Goal: Task Accomplishment & Management: Complete application form

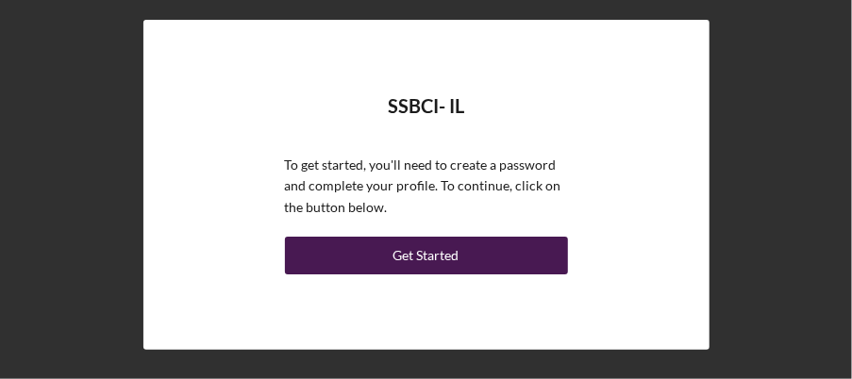
click at [455, 254] on div "Get Started" at bounding box center [427, 256] width 66 height 38
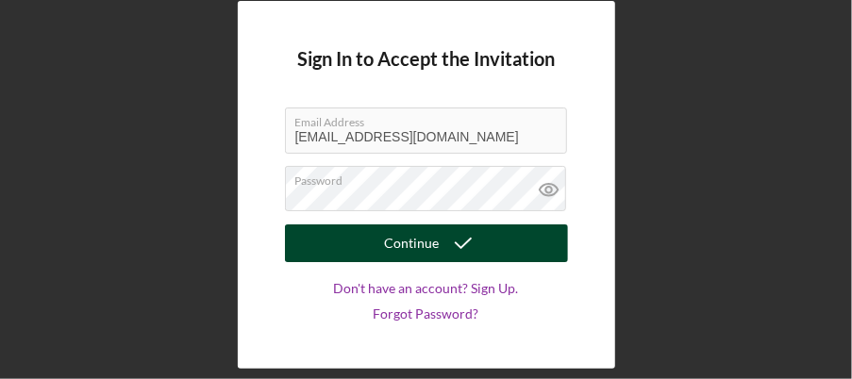
click at [430, 244] on div "Continue" at bounding box center [412, 244] width 55 height 38
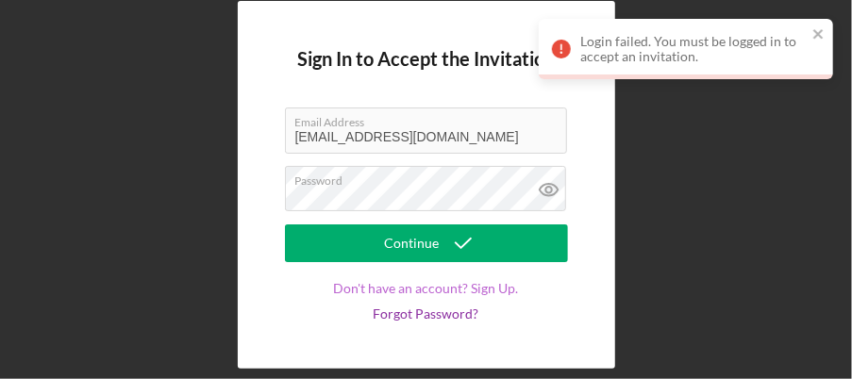
click at [413, 290] on link "Don't have an account? Sign Up." at bounding box center [426, 288] width 185 height 15
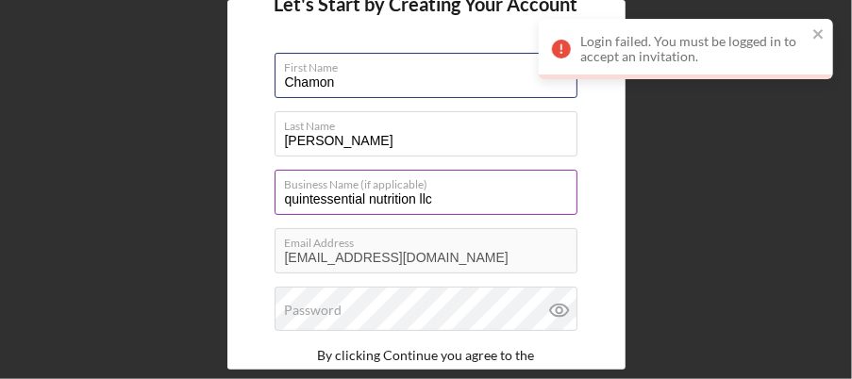
scroll to position [94, 0]
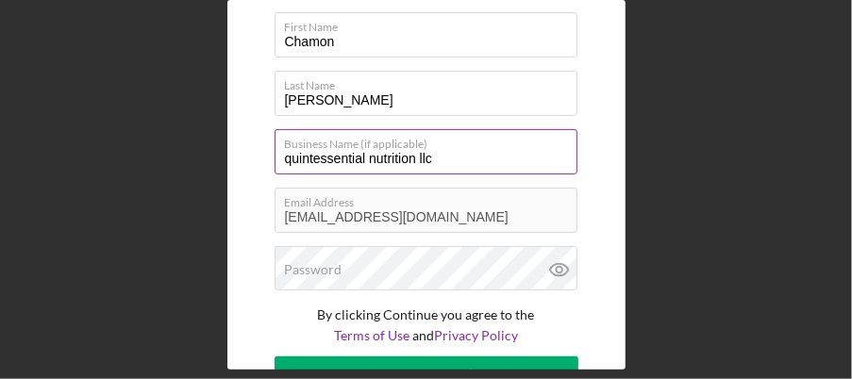
drag, startPoint x: 410, startPoint y: 157, endPoint x: 273, endPoint y: 157, distance: 136.9
click at [275, 157] on input "quintessential nutrition llc" at bounding box center [426, 151] width 303 height 45
type input "Upole Management Group"
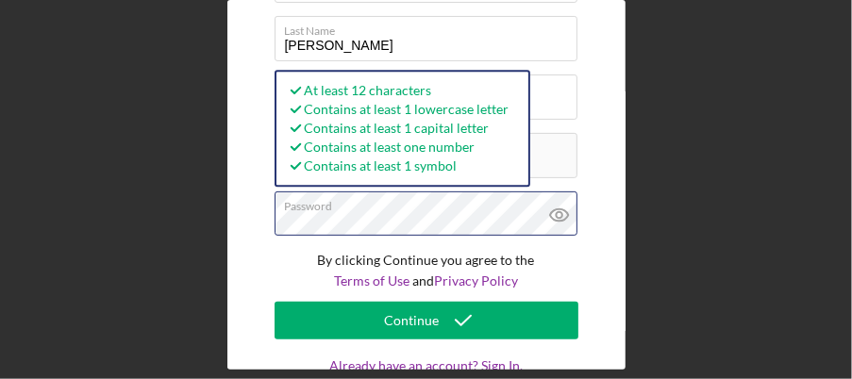
scroll to position [191, 0]
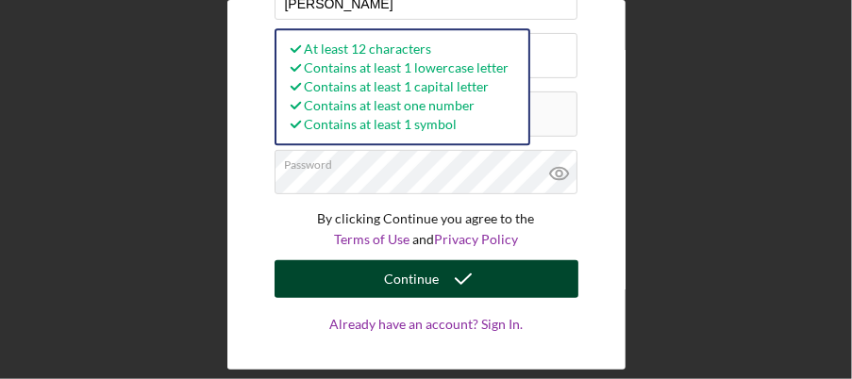
click at [466, 291] on icon "submit" at bounding box center [463, 279] width 47 height 47
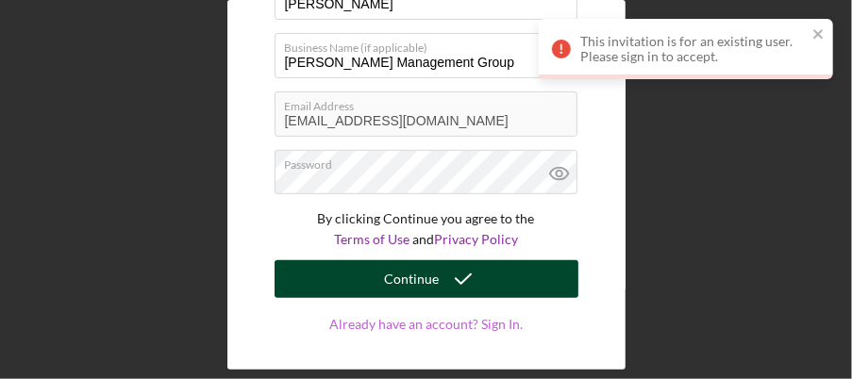
click at [466, 324] on link "Already have an account? Sign In." at bounding box center [427, 343] width 304 height 53
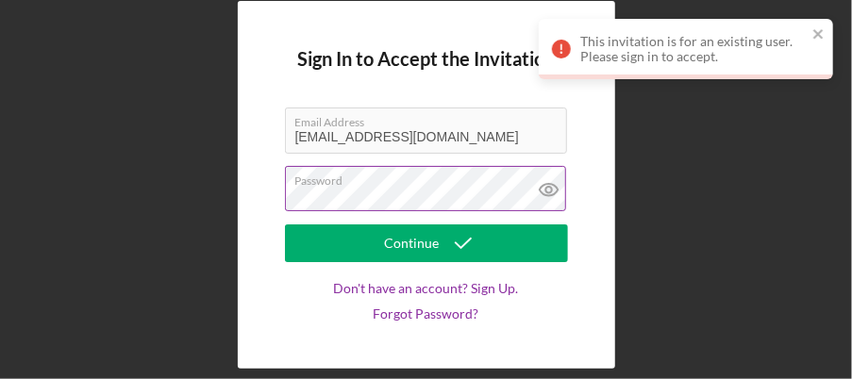
click at [420, 181] on div "Password" at bounding box center [426, 189] width 283 height 47
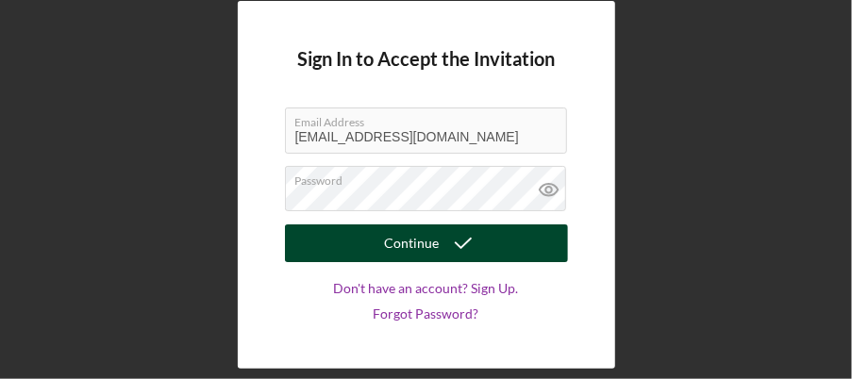
click at [427, 245] on div "Continue" at bounding box center [412, 244] width 55 height 38
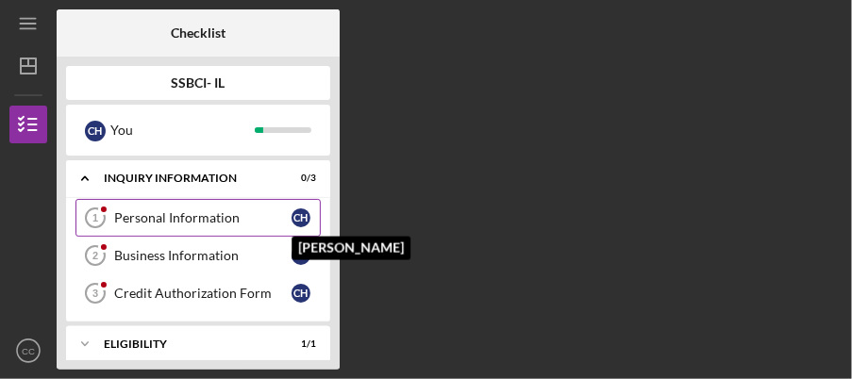
click at [300, 217] on div "C H" at bounding box center [301, 218] width 19 height 19
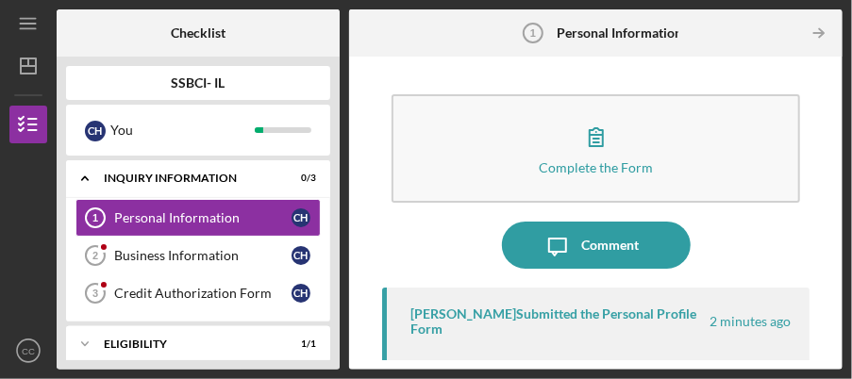
scroll to position [245, 0]
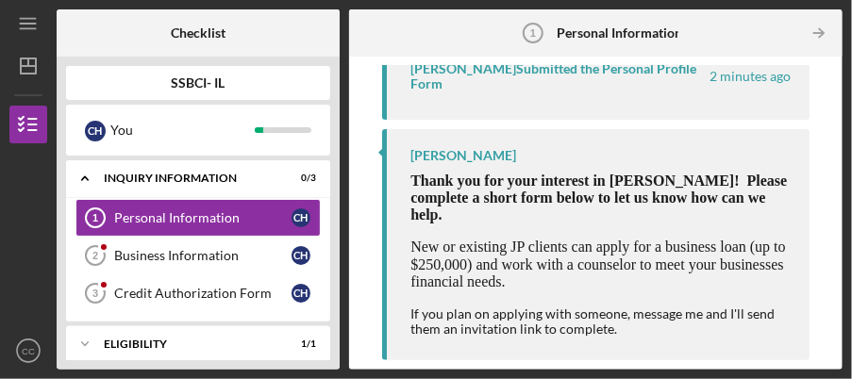
click at [670, 323] on div "If you plan on applying with someone, message me and I'll send them an invitati…" at bounding box center [601, 322] width 380 height 30
click at [618, 335] on div "If you plan on applying with someone, message me and I'll send them an invitati…" at bounding box center [601, 322] width 380 height 30
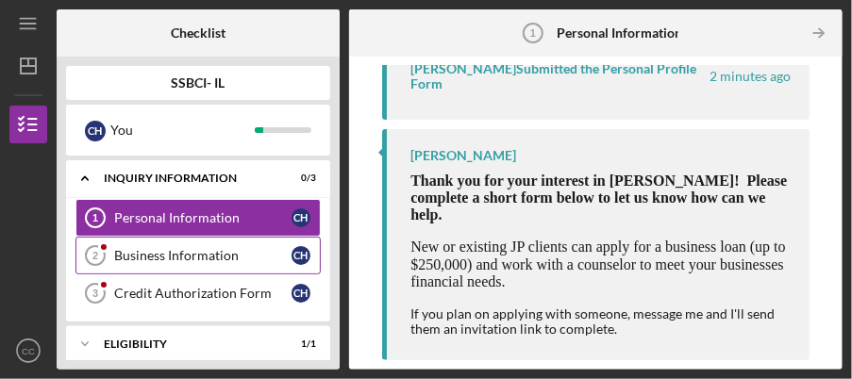
click at [193, 253] on div "Business Information" at bounding box center [202, 255] width 177 height 15
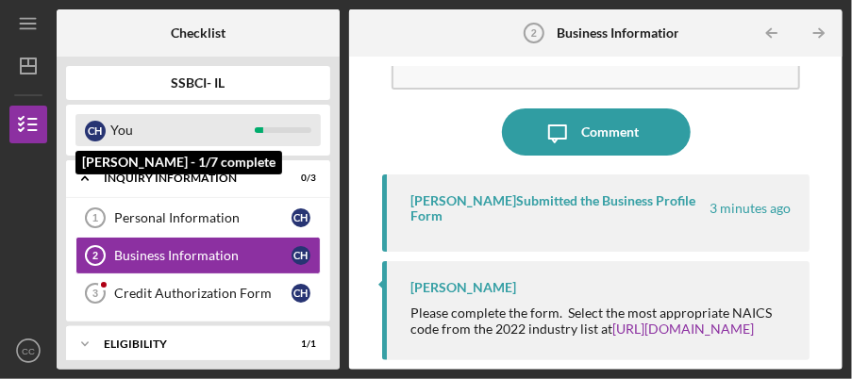
click at [135, 128] on div "You" at bounding box center [182, 130] width 144 height 32
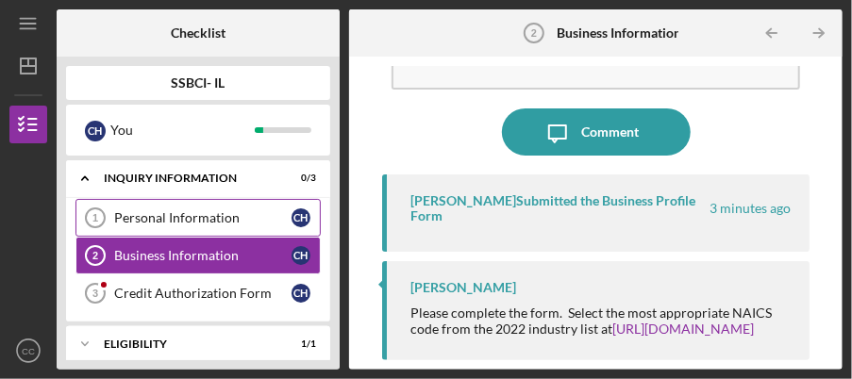
click at [198, 223] on div "Personal Information" at bounding box center [202, 218] width 177 height 15
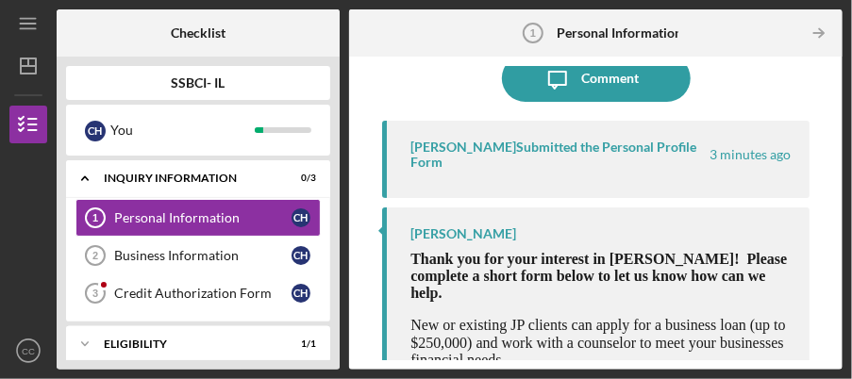
scroll to position [245, 0]
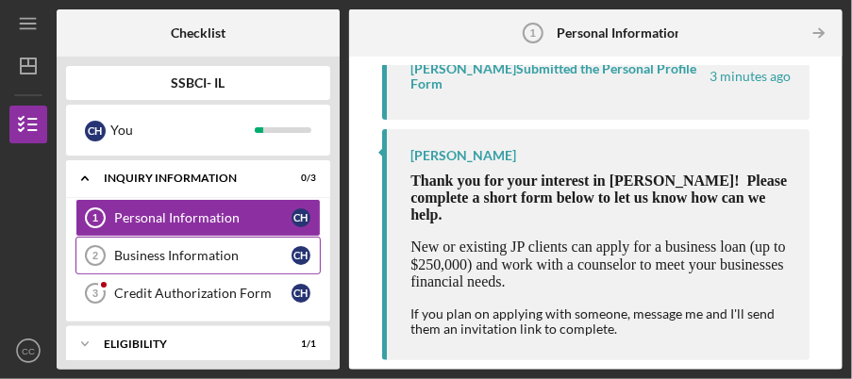
click at [210, 262] on link "Business Information 2 Business Information C H" at bounding box center [198, 256] width 245 height 38
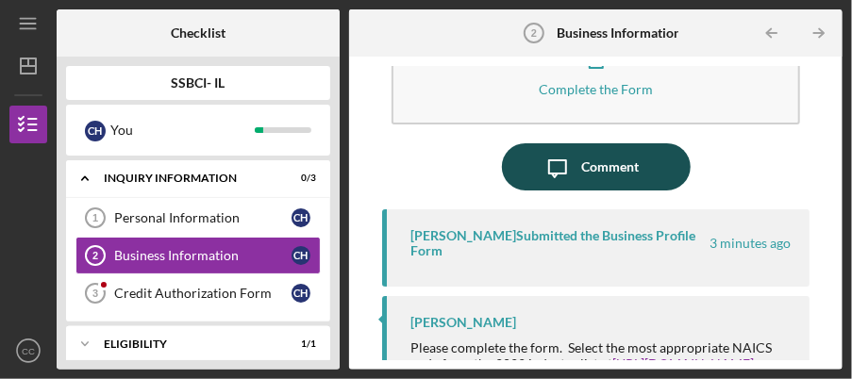
scroll to position [128, 0]
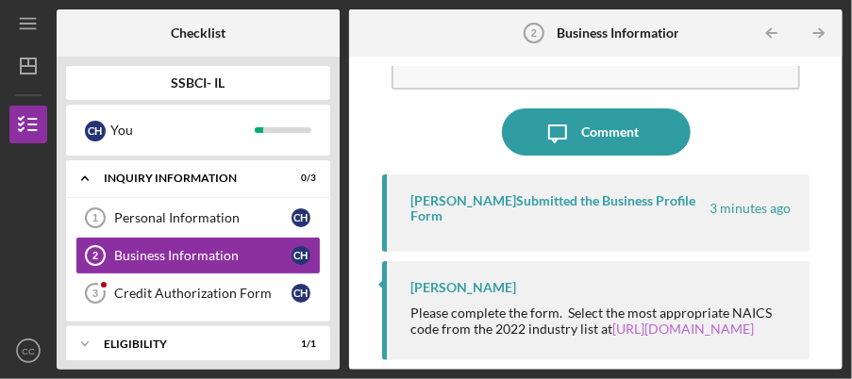
click at [613, 321] on link "[URL][DOMAIN_NAME]" at bounding box center [684, 329] width 142 height 16
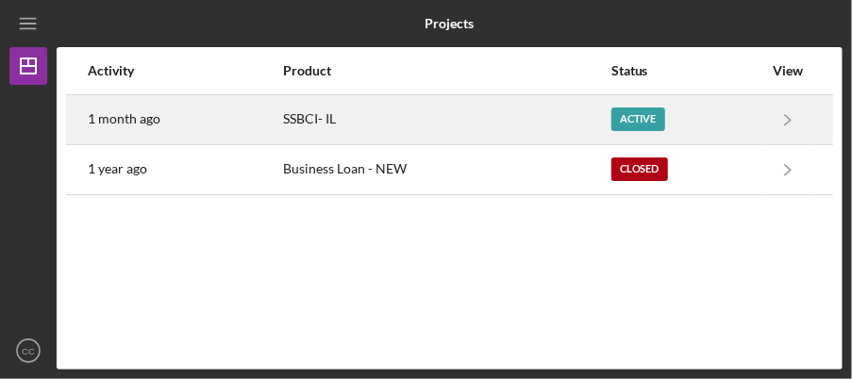
click at [632, 125] on div "Active" at bounding box center [639, 120] width 54 height 24
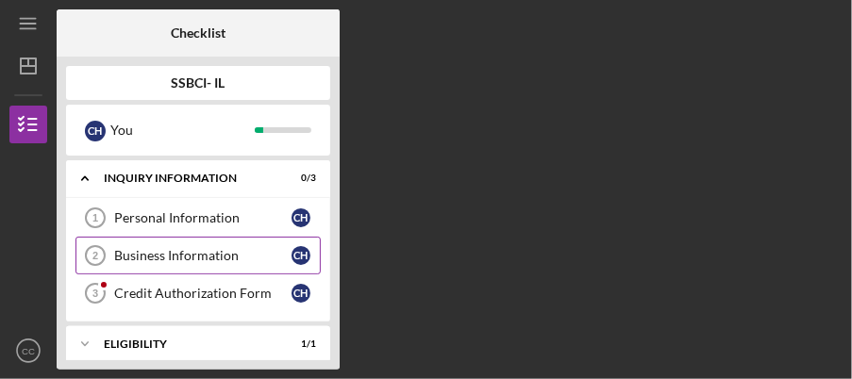
click at [210, 261] on div "Business Information" at bounding box center [202, 255] width 177 height 15
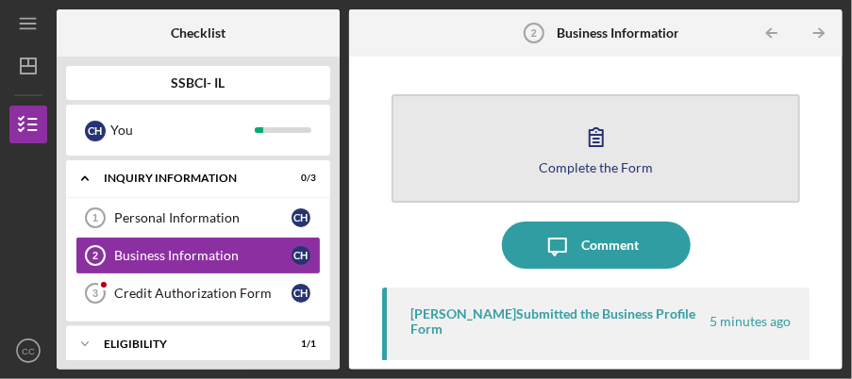
click at [591, 160] on div "Complete the Form" at bounding box center [596, 167] width 114 height 14
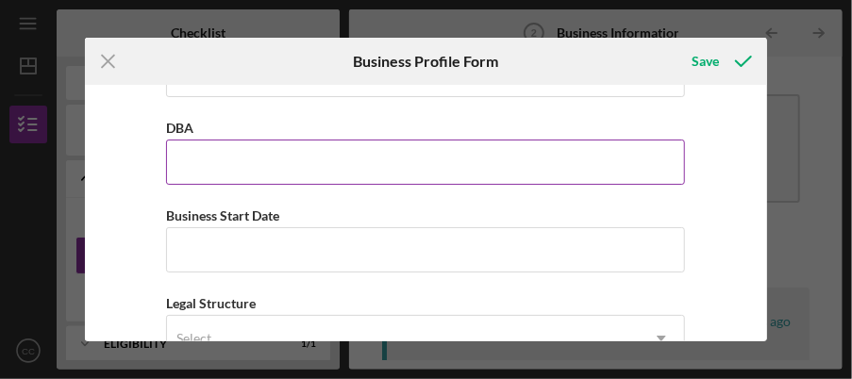
scroll to position [94, 0]
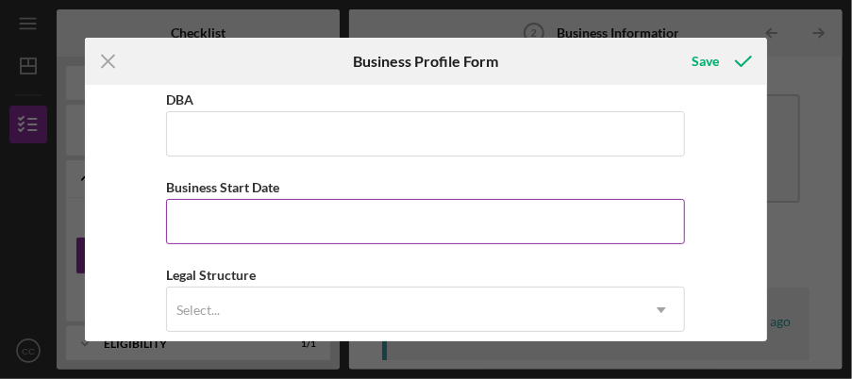
click at [295, 217] on input "Business Start Date" at bounding box center [425, 221] width 519 height 45
drag, startPoint x: 278, startPoint y: 221, endPoint x: 168, endPoint y: 221, distance: 109.5
click at [168, 221] on input "Business Start Date" at bounding box center [425, 221] width 519 height 45
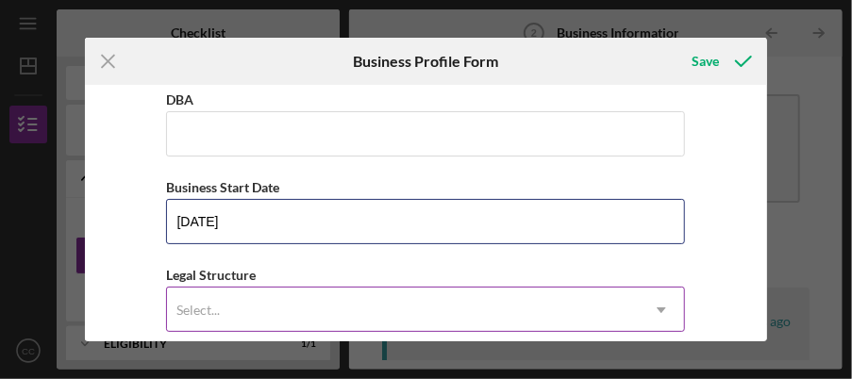
type input "[DATE]"
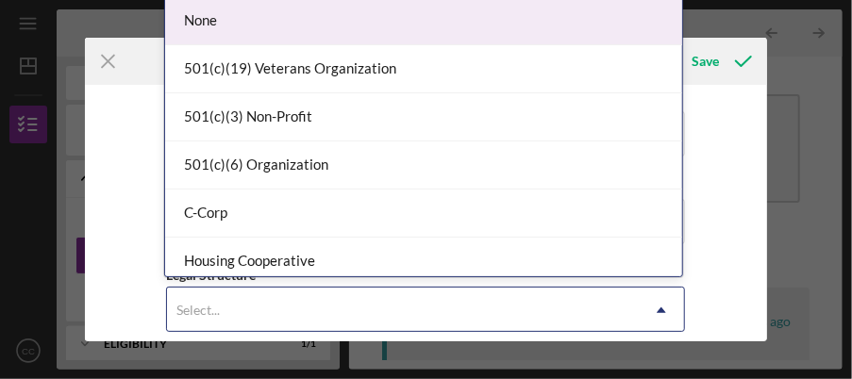
click at [244, 305] on div "Select..." at bounding box center [403, 310] width 472 height 43
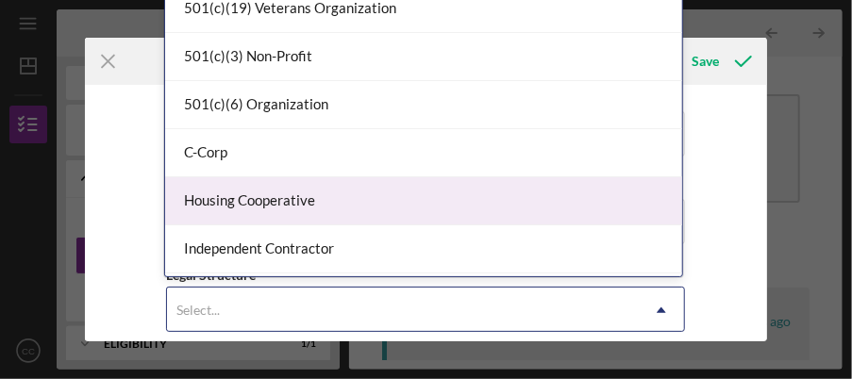
scroll to position [283, 0]
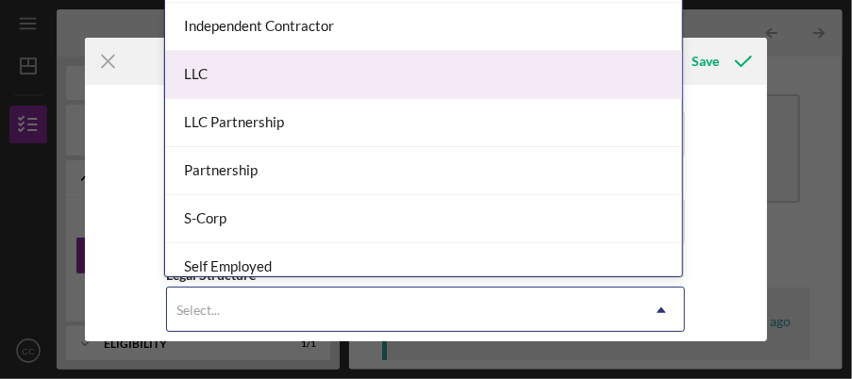
click at [239, 86] on div "LLC" at bounding box center [423, 75] width 517 height 48
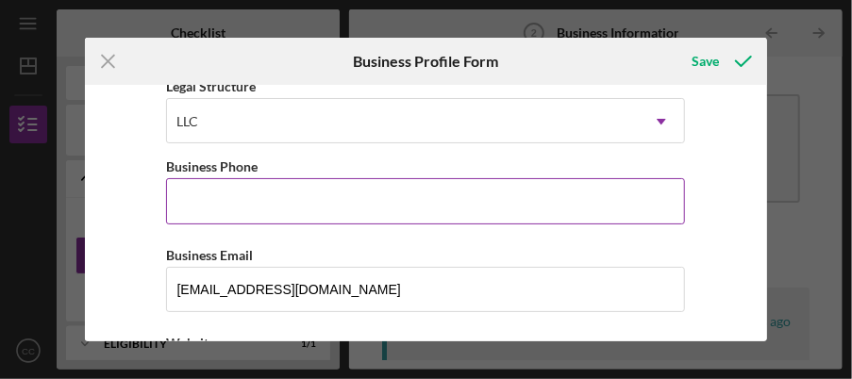
click at [274, 196] on input "Business Phone" at bounding box center [425, 200] width 519 height 45
type input "[PHONE_NUMBER]"
type input "1623 .thunderbird Ln"
type input "[GEOGRAPHIC_DATA]"
type input "62221"
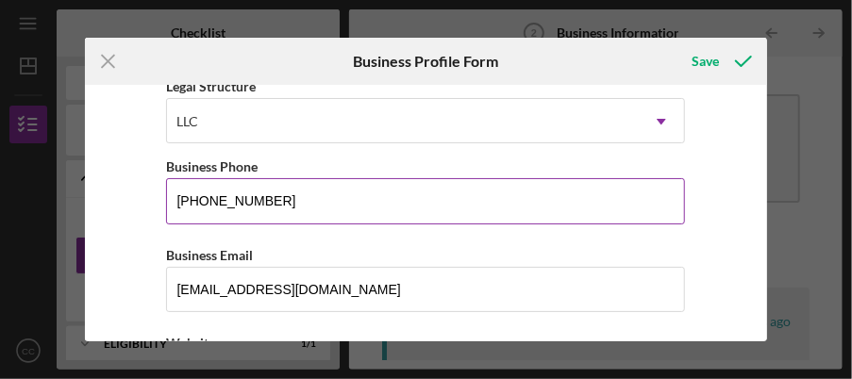
type input "IL"
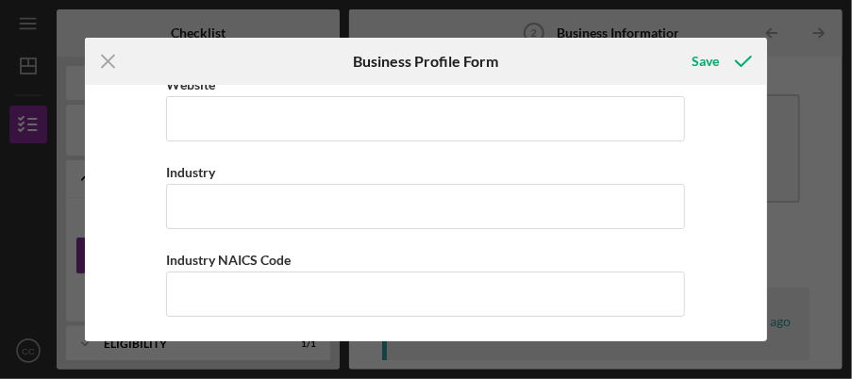
scroll to position [566, 0]
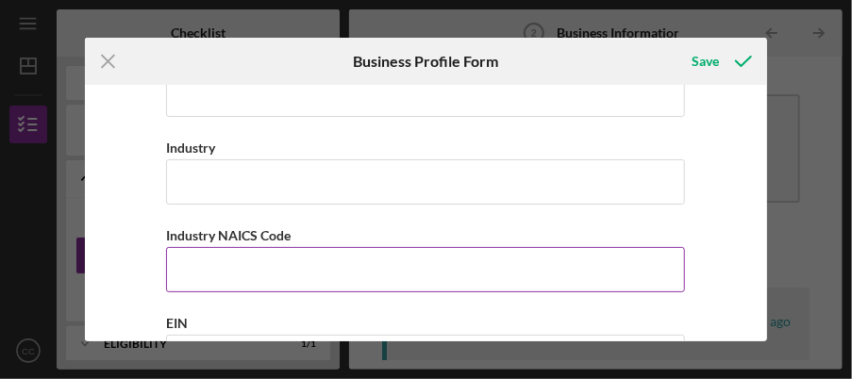
click at [296, 261] on input "Industry NAICS Code" at bounding box center [425, 269] width 519 height 45
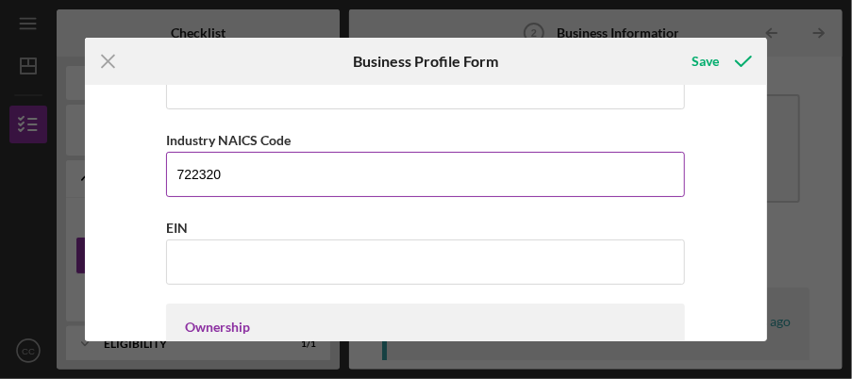
scroll to position [755, 0]
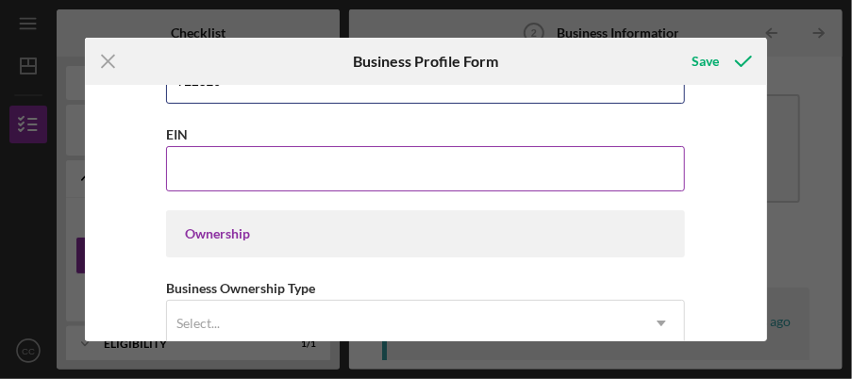
type input "722320"
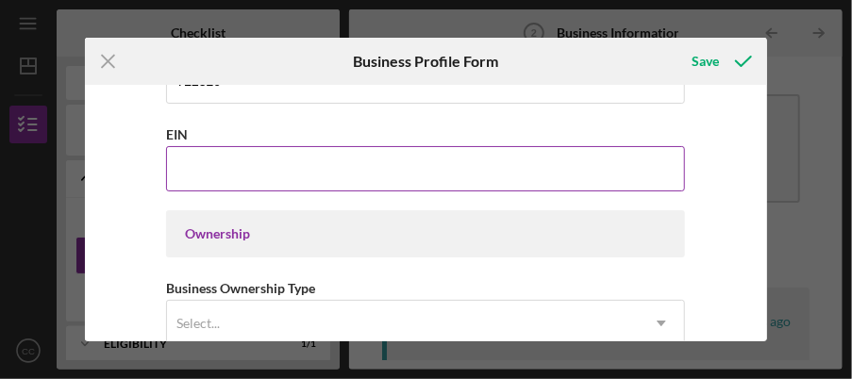
click at [276, 162] on input "EIN" at bounding box center [425, 168] width 519 height 45
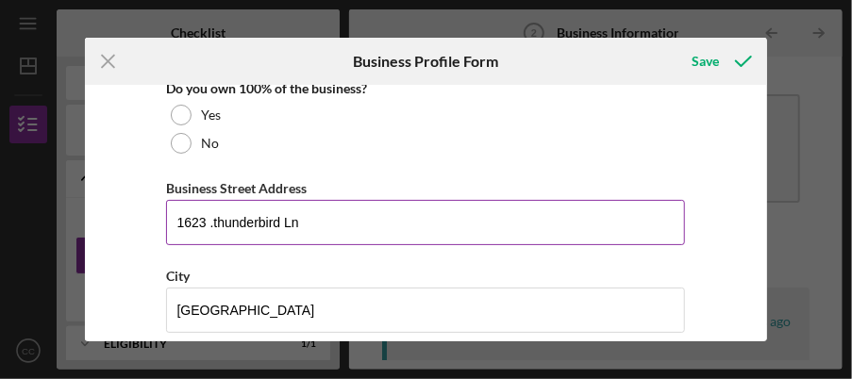
scroll to position [944, 0]
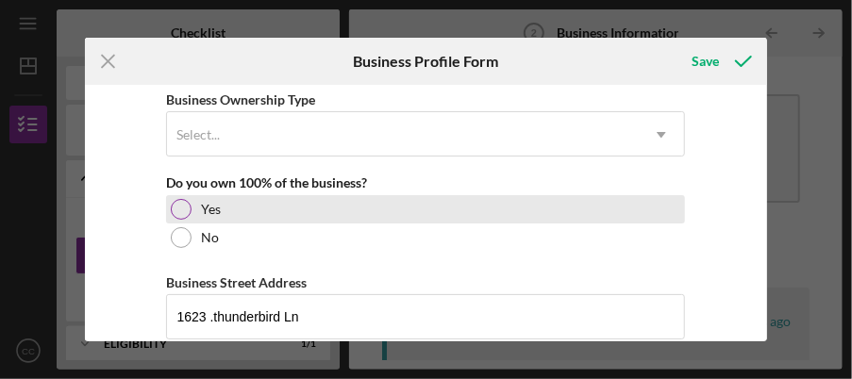
type input "[US_EMPLOYER_IDENTIFICATION_NUMBER]"
click at [184, 204] on div at bounding box center [181, 209] width 21 height 21
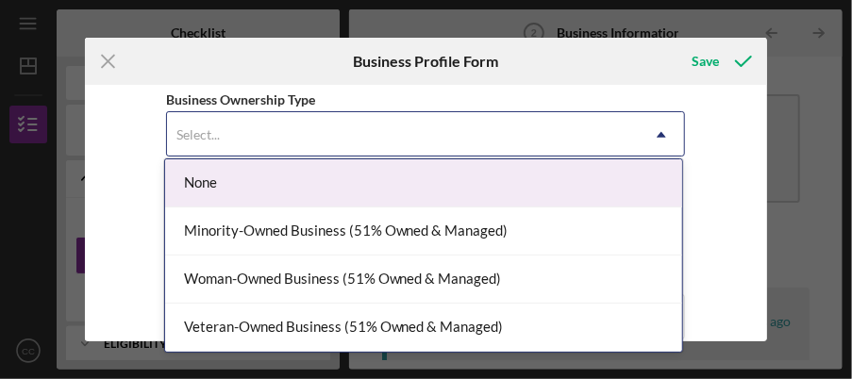
click at [241, 123] on div "Select..." at bounding box center [403, 134] width 472 height 43
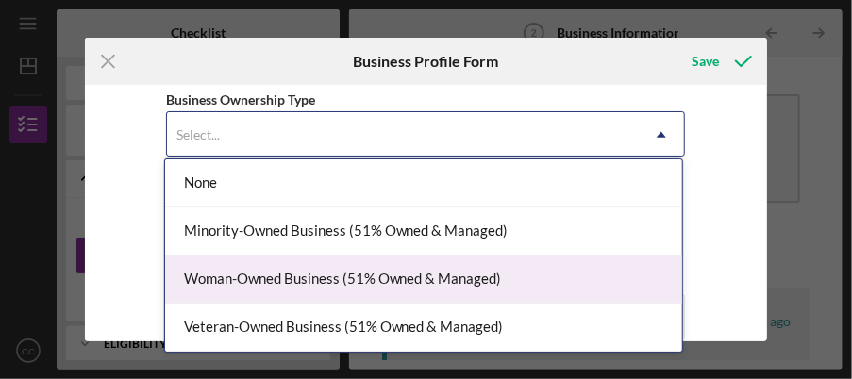
click at [396, 278] on div "Woman-Owned Business (51% Owned & Managed)" at bounding box center [423, 280] width 517 height 48
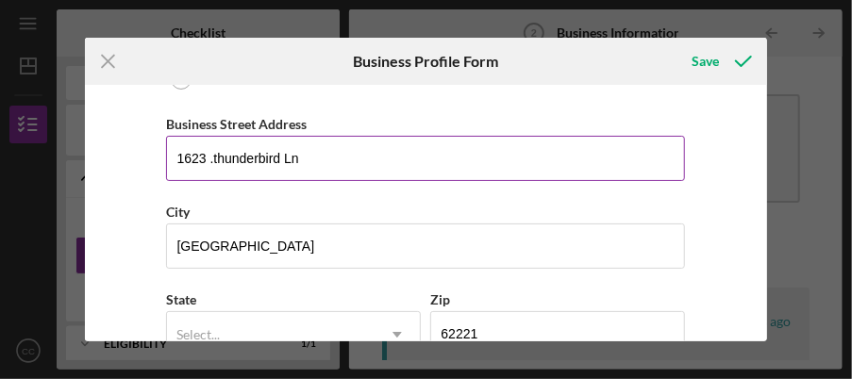
scroll to position [1133, 0]
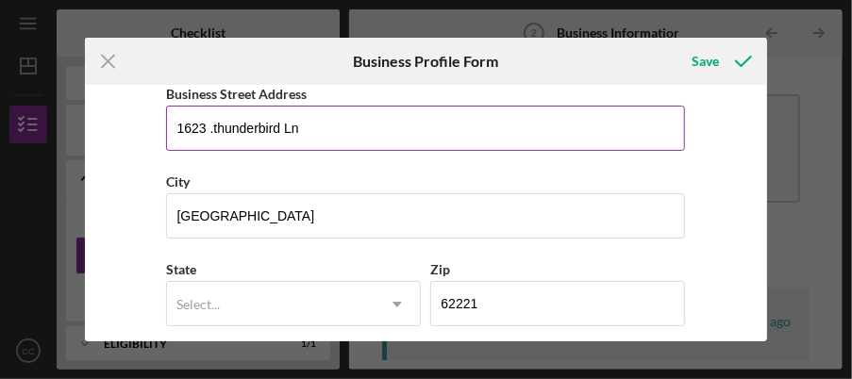
click at [211, 119] on input "1623 .thunderbird Ln" at bounding box center [425, 128] width 519 height 45
click at [211, 124] on input "[STREET_ADDRESS]" at bounding box center [425, 128] width 519 height 45
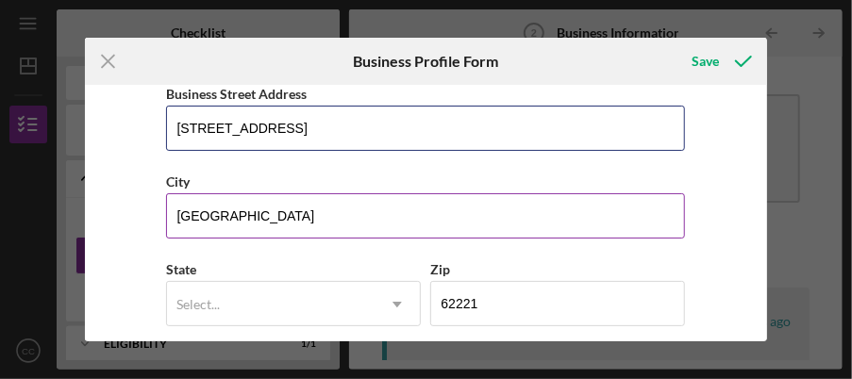
type input "[STREET_ADDRESS]"
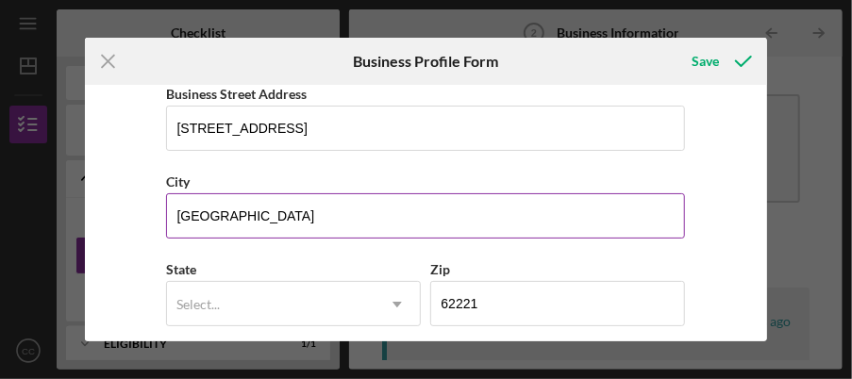
click at [314, 194] on input "[GEOGRAPHIC_DATA]" at bounding box center [425, 216] width 519 height 45
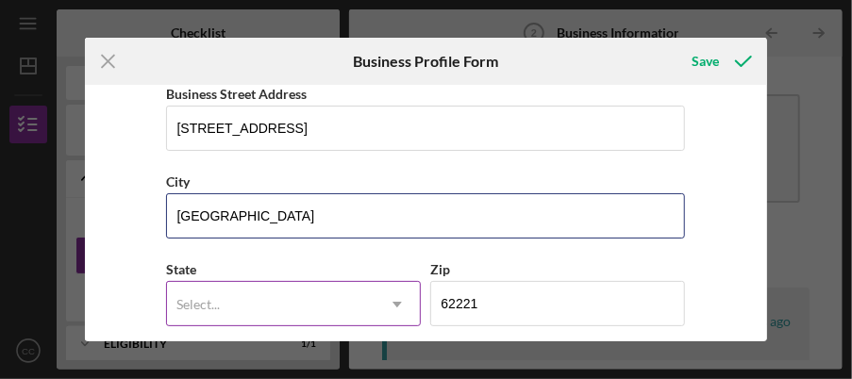
type input "[GEOGRAPHIC_DATA]"
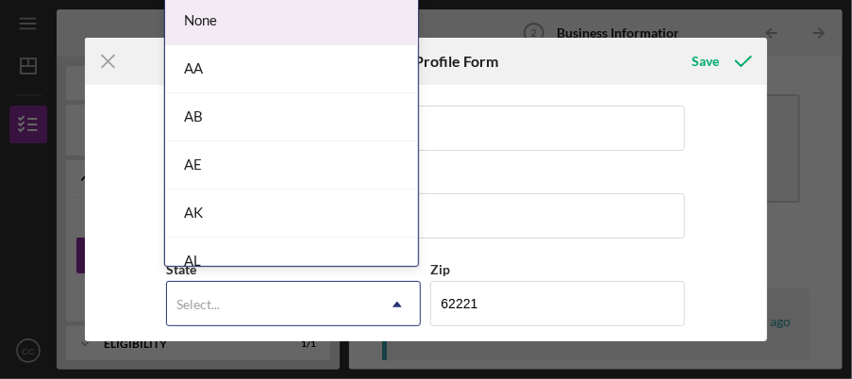
click at [296, 300] on div "Select..." at bounding box center [271, 304] width 208 height 43
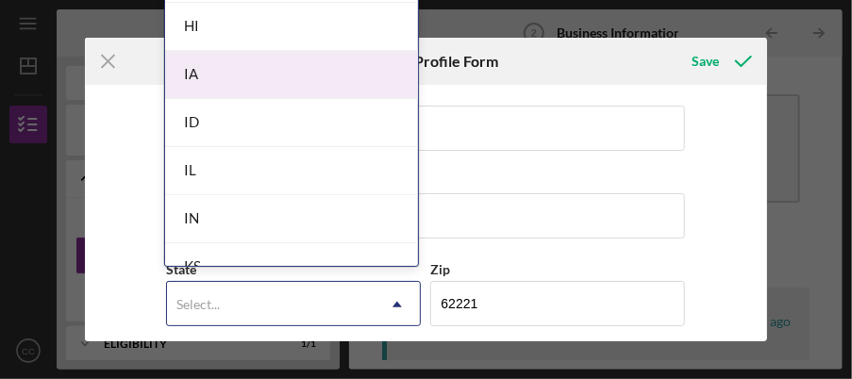
scroll to position [1038, 0]
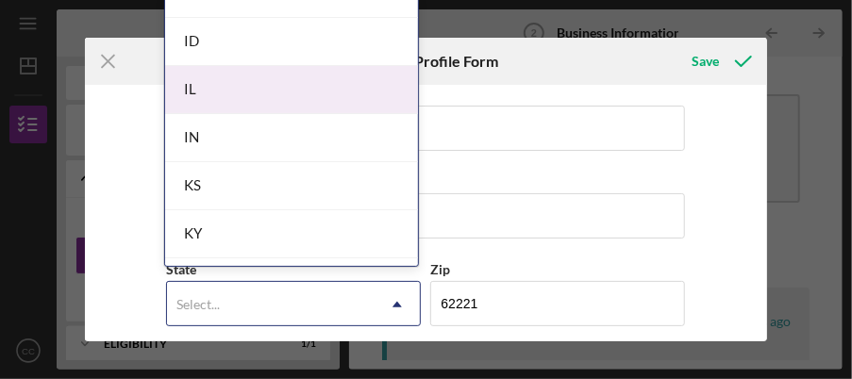
click at [243, 87] on div "IL" at bounding box center [291, 90] width 253 height 48
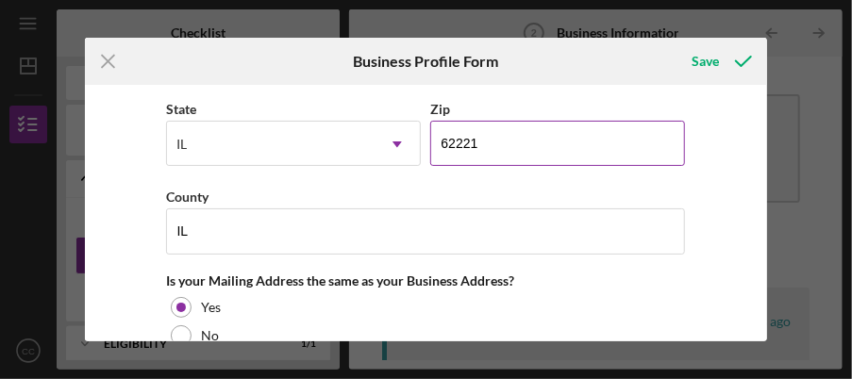
scroll to position [1322, 0]
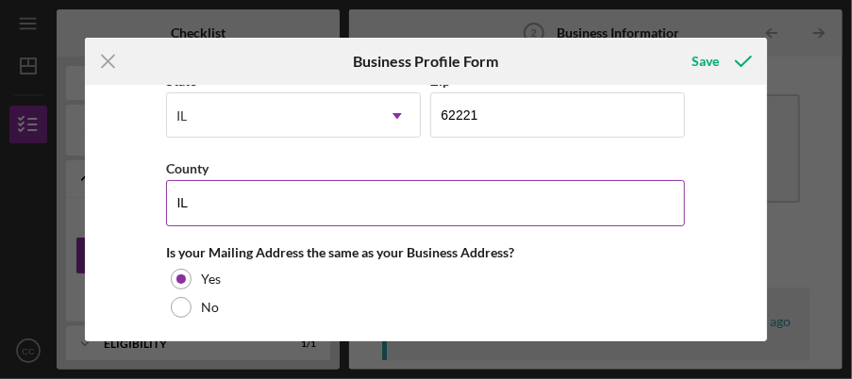
click at [285, 200] on input "IL" at bounding box center [425, 202] width 519 height 45
type input "I"
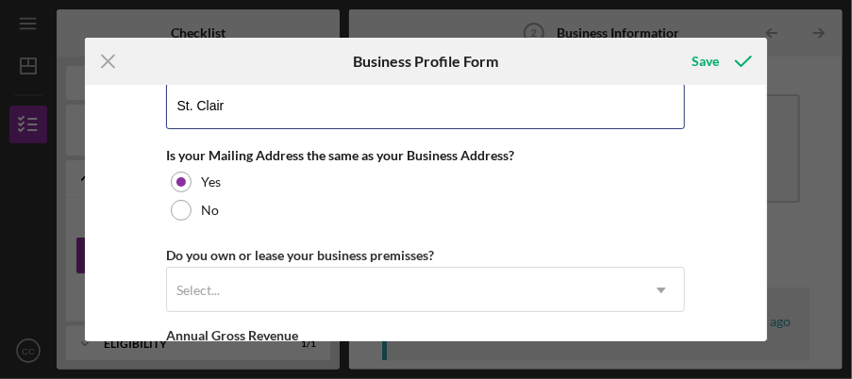
scroll to position [1510, 0]
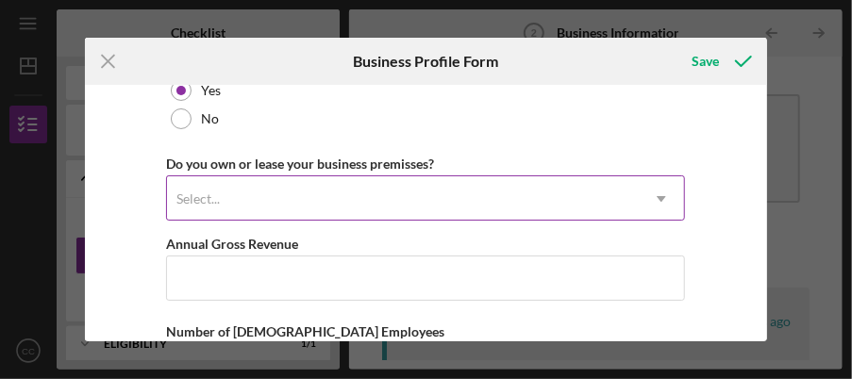
type input "St. Clair"
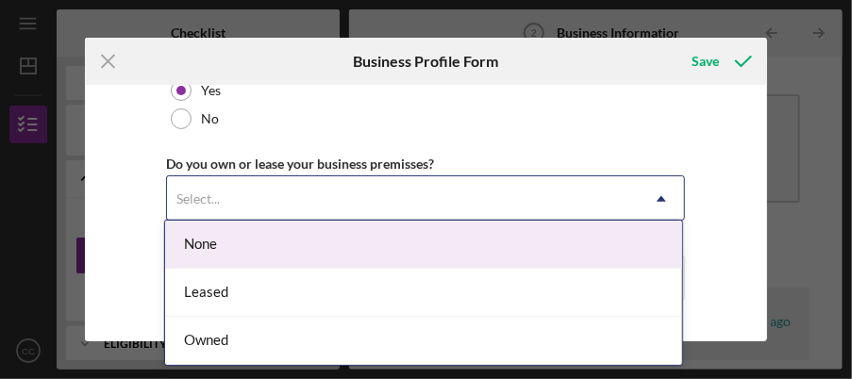
click at [252, 188] on div "Select..." at bounding box center [403, 198] width 472 height 43
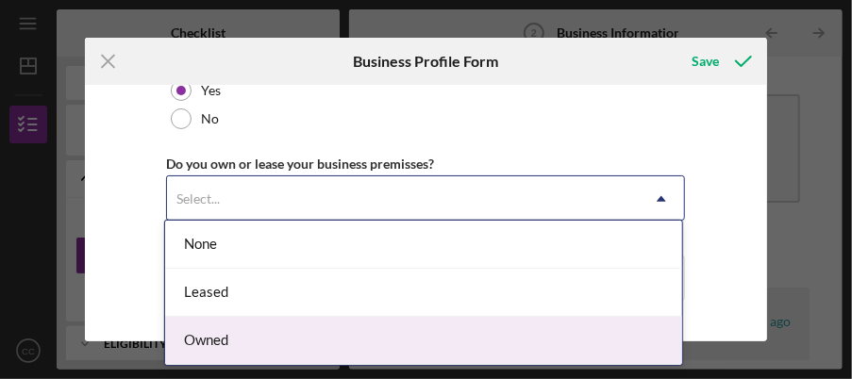
click at [232, 342] on div "Owned" at bounding box center [423, 341] width 517 height 48
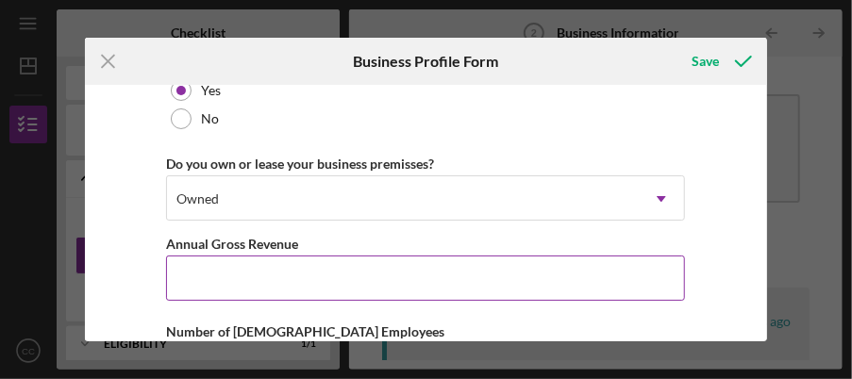
click at [267, 261] on input "Annual Gross Revenue" at bounding box center [425, 278] width 519 height 45
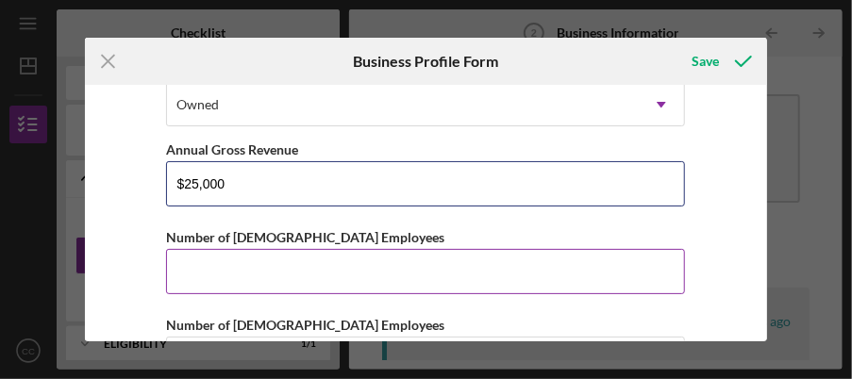
type input "$25,000"
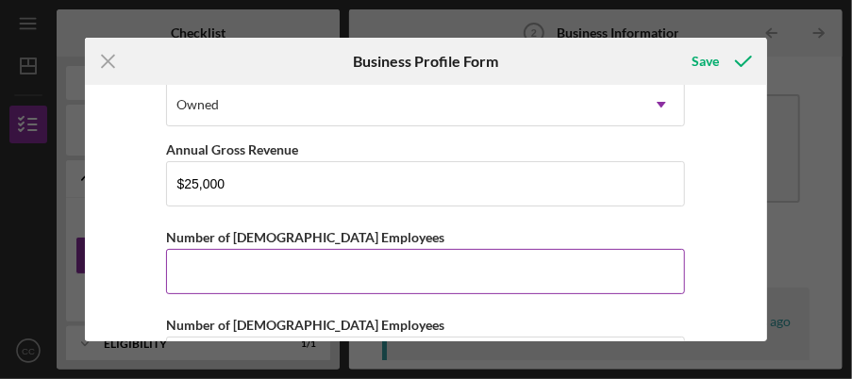
click at [300, 256] on input "Number of [DEMOGRAPHIC_DATA] Employees" at bounding box center [425, 271] width 519 height 45
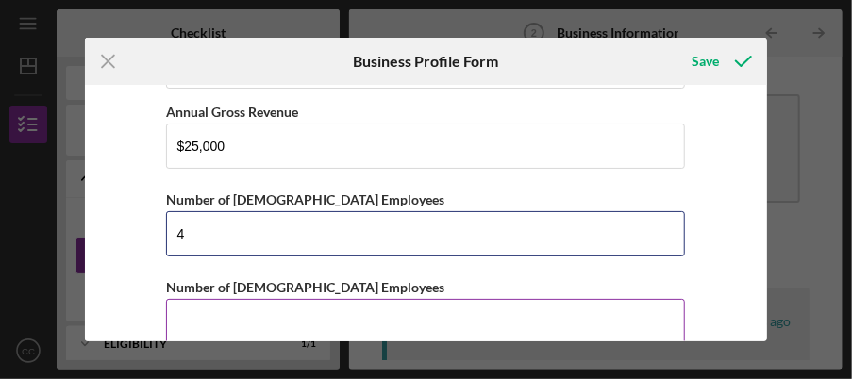
scroll to position [1663, 0]
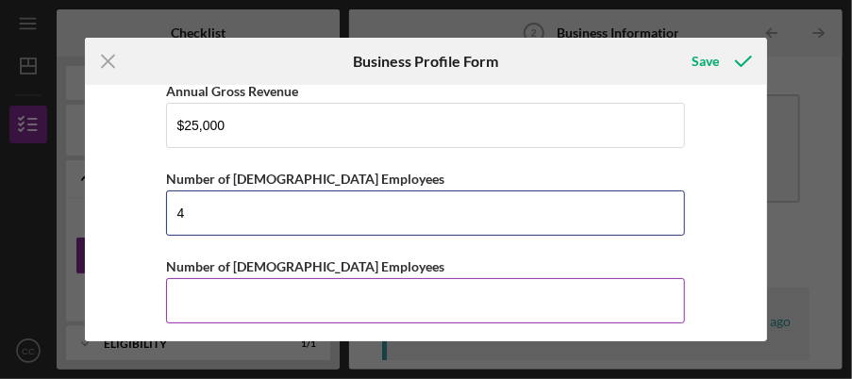
type input "4"
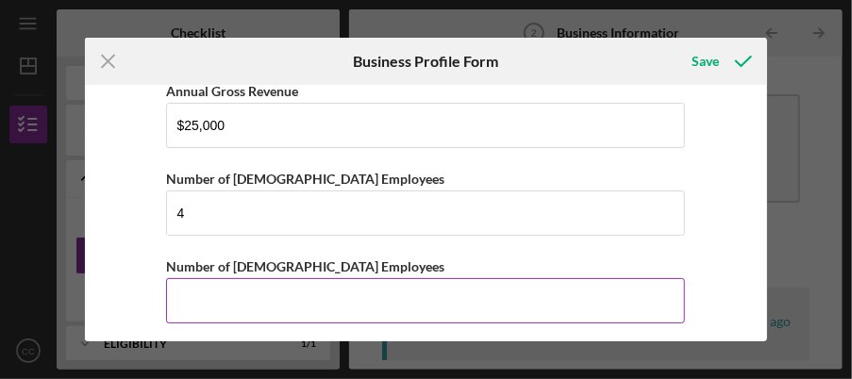
click at [296, 282] on input "Number of [DEMOGRAPHIC_DATA] Employees" at bounding box center [425, 300] width 519 height 45
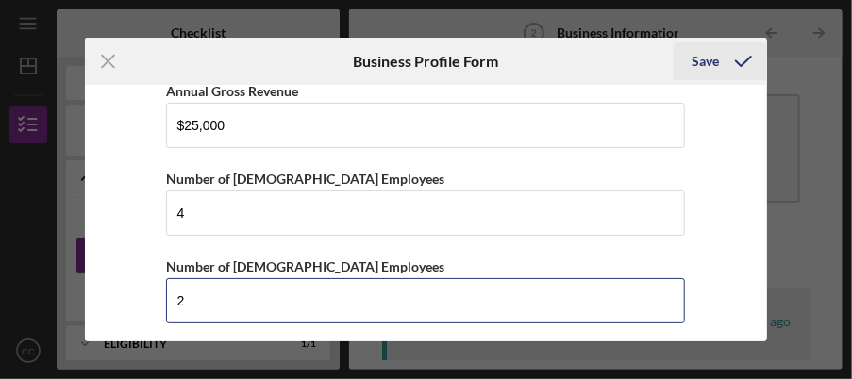
type input "2"
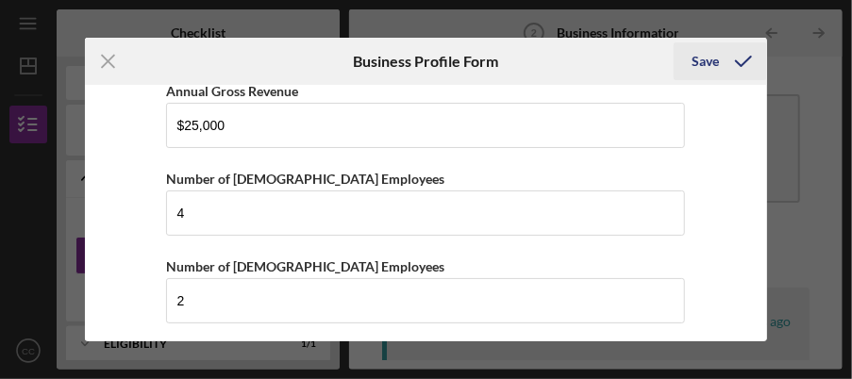
click at [704, 62] on div "Save" at bounding box center [706, 61] width 27 height 38
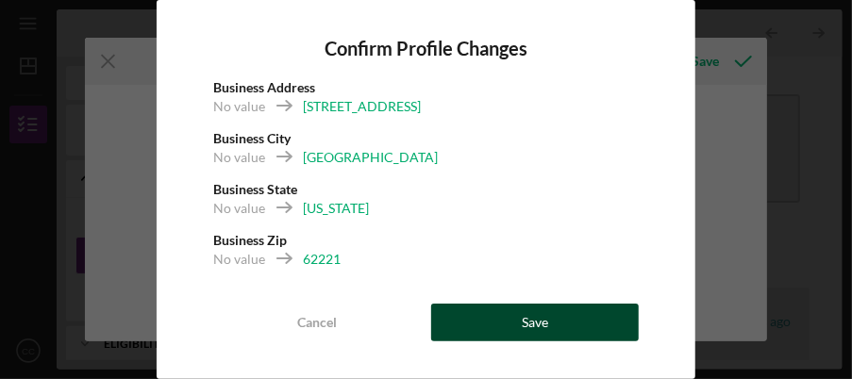
click at [529, 322] on div "Save" at bounding box center [535, 323] width 26 height 38
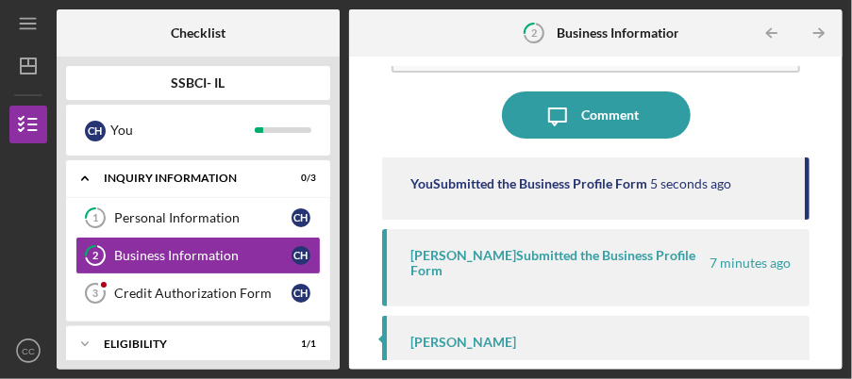
scroll to position [11, 0]
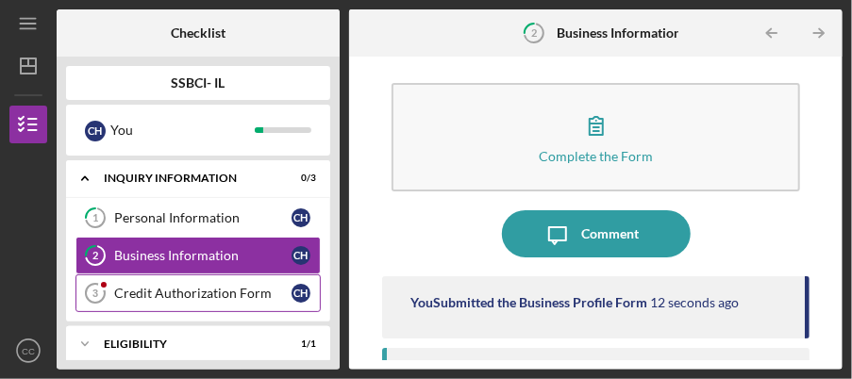
click at [168, 291] on div "Credit Authorization Form" at bounding box center [202, 293] width 177 height 15
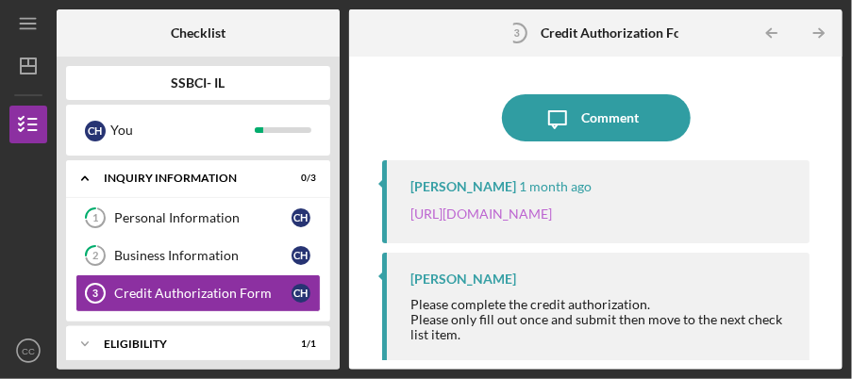
click at [509, 219] on link "[URL][DOMAIN_NAME]" at bounding box center [482, 214] width 142 height 16
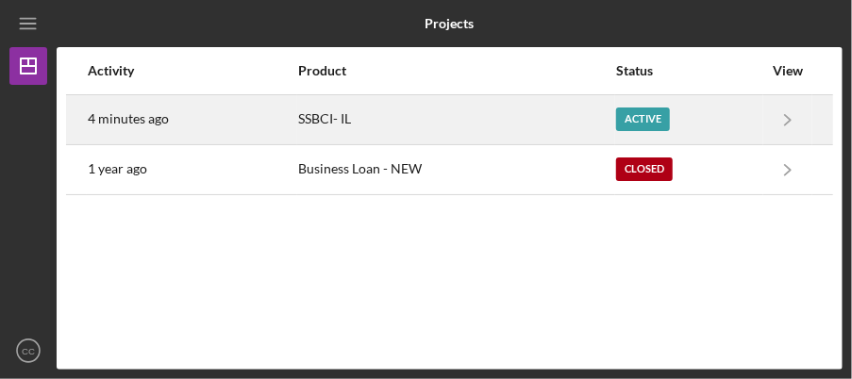
click at [645, 117] on div "Active" at bounding box center [643, 120] width 54 height 24
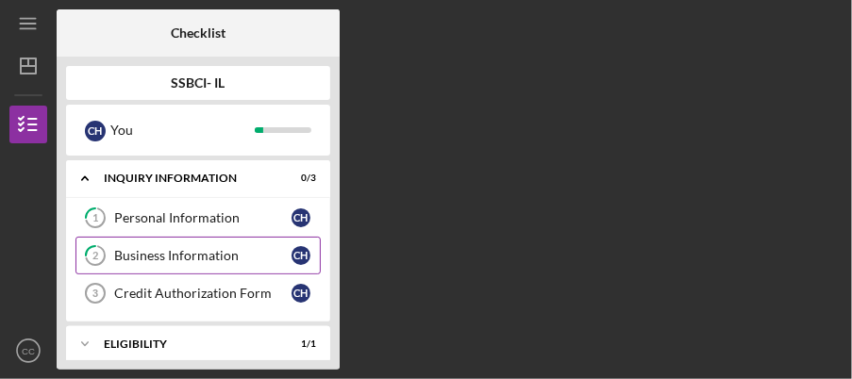
scroll to position [53, 0]
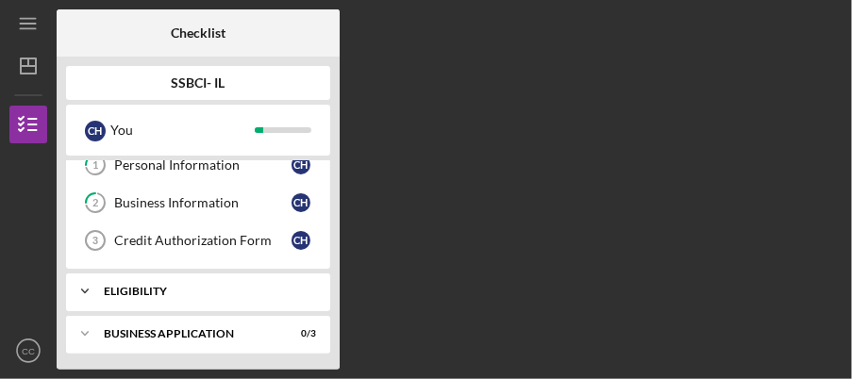
click at [162, 288] on div "Eligibility" at bounding box center [205, 291] width 203 height 11
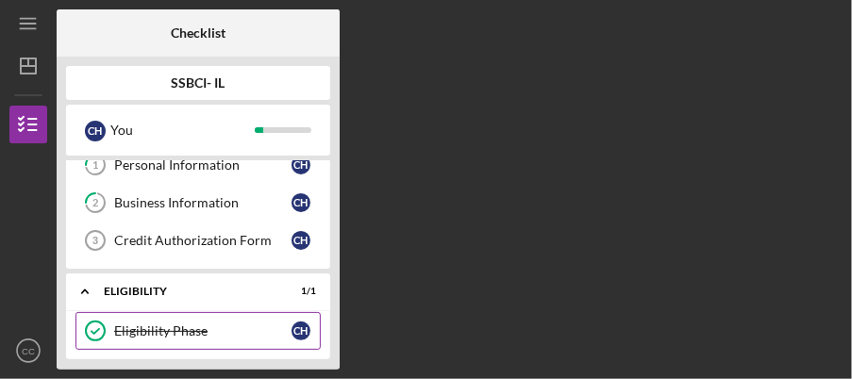
scroll to position [100, 0]
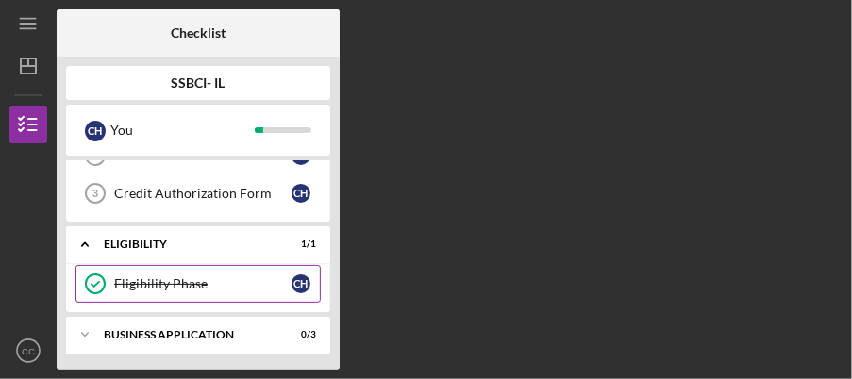
click at [123, 283] on div "Eligibility Phase" at bounding box center [202, 284] width 177 height 15
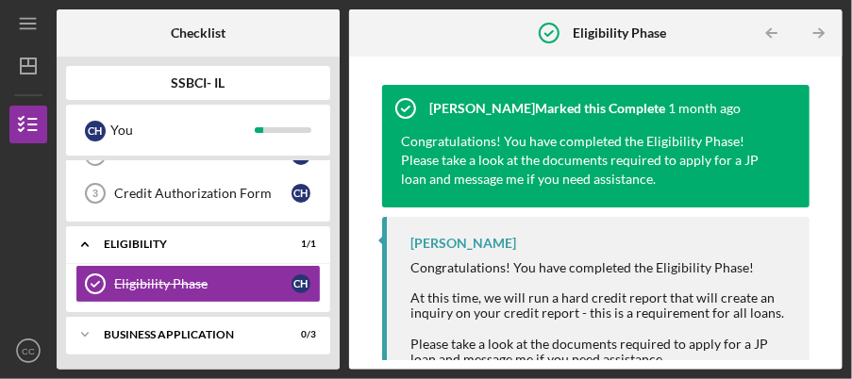
scroll to position [153, 0]
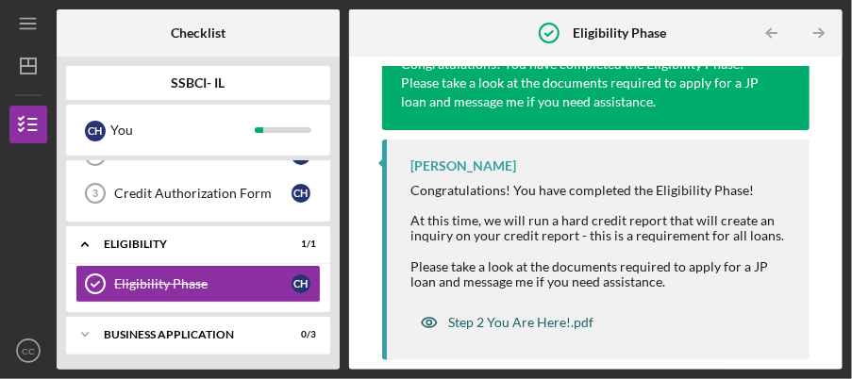
click at [497, 317] on div "Step 2 You Are Here!.pdf" at bounding box center [520, 322] width 145 height 15
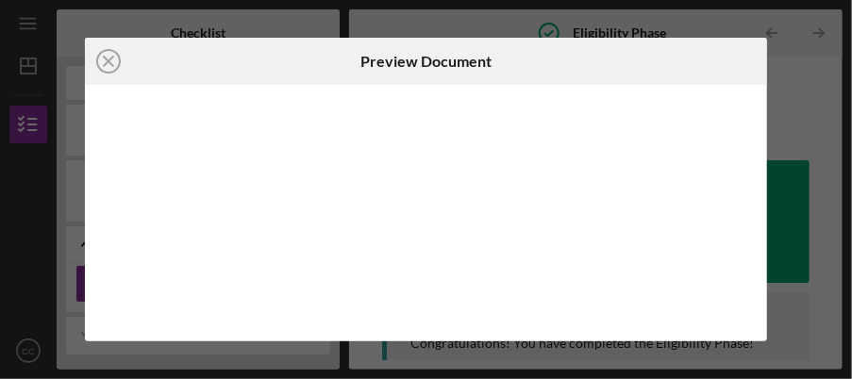
scroll to position [153, 0]
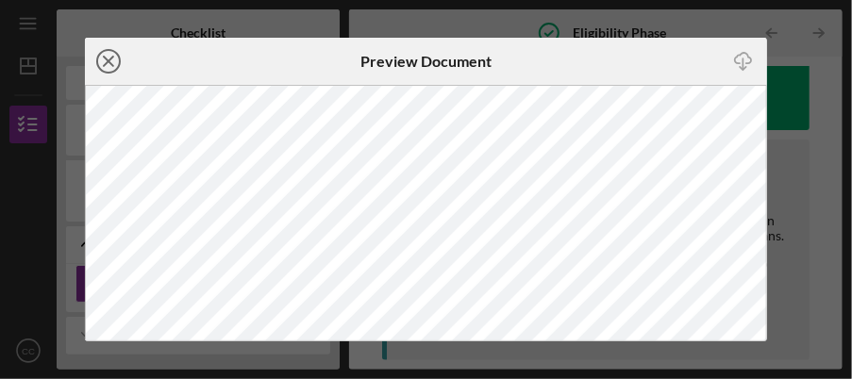
click at [114, 59] on icon "Icon/Close" at bounding box center [108, 61] width 47 height 47
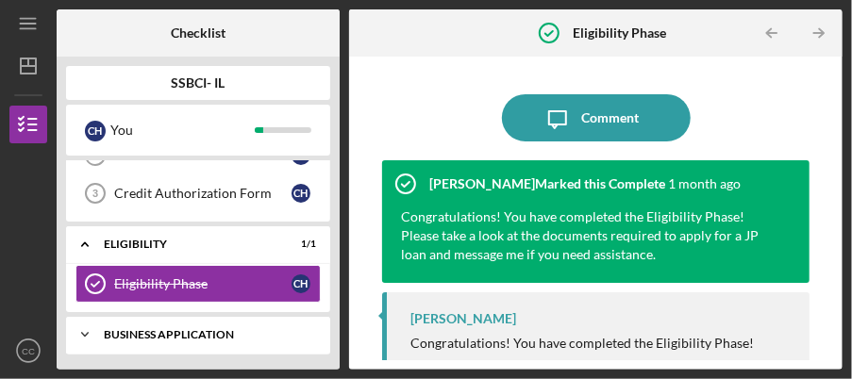
click at [142, 331] on div "Business Application" at bounding box center [205, 334] width 203 height 11
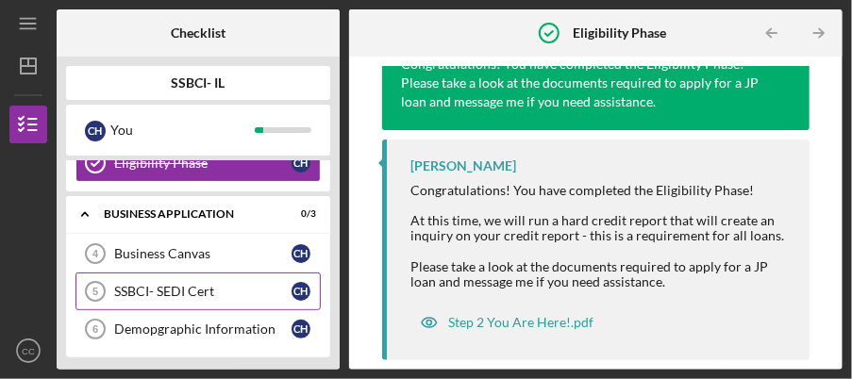
scroll to position [222, 0]
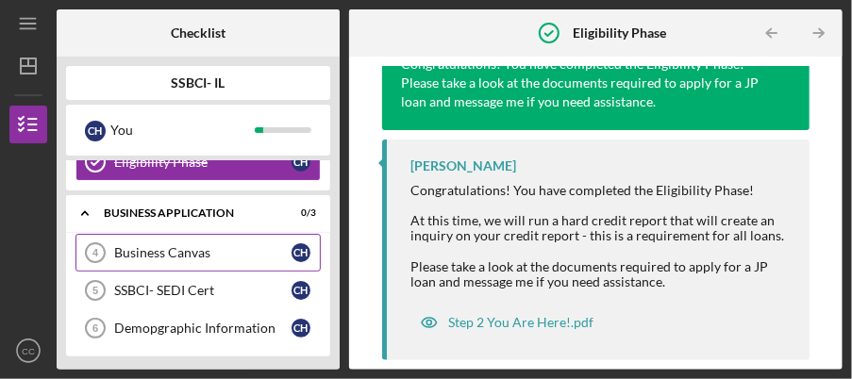
click at [160, 252] on div "Business Canvas" at bounding box center [202, 252] width 177 height 15
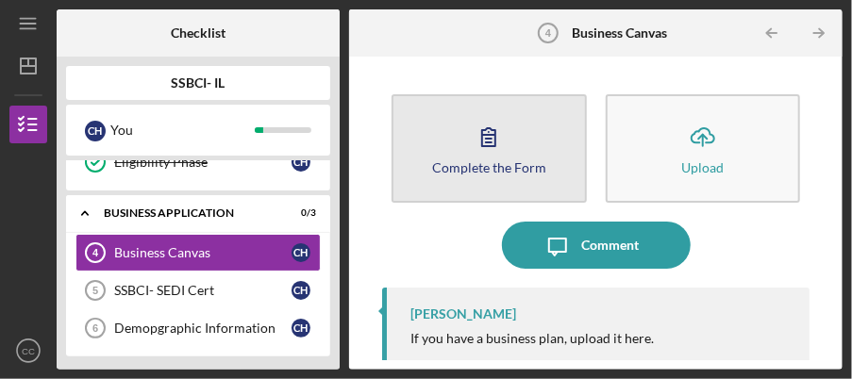
click at [485, 143] on icon "button" at bounding box center [488, 137] width 13 height 18
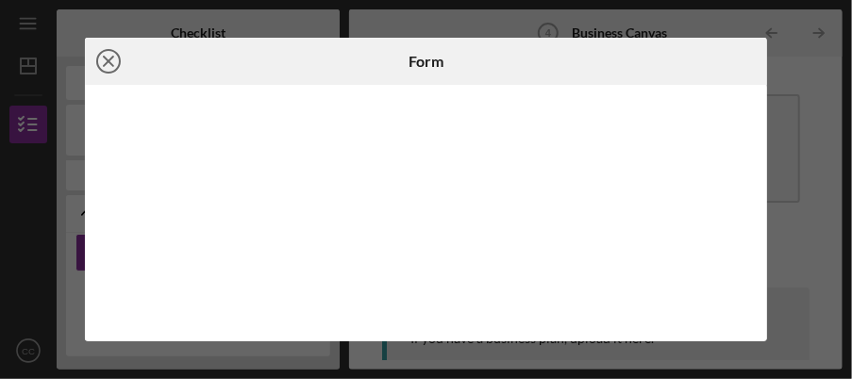
click at [105, 59] on icon "Icon/Close" at bounding box center [108, 61] width 47 height 47
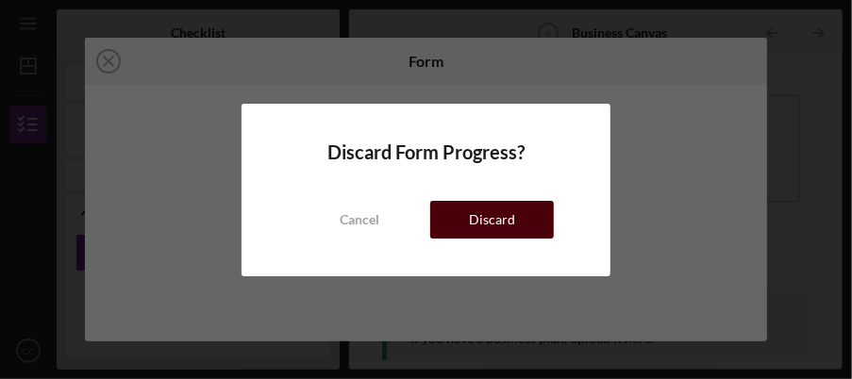
click at [472, 215] on div "Discard" at bounding box center [492, 220] width 46 height 38
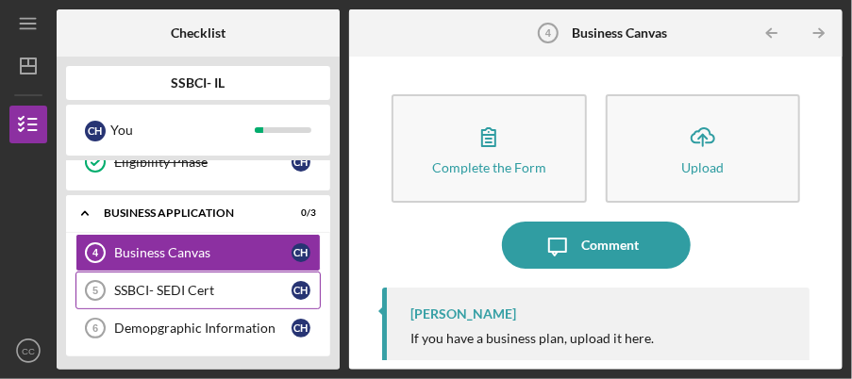
click at [198, 287] on div "SSBCI- SEDI Cert" at bounding box center [202, 290] width 177 height 15
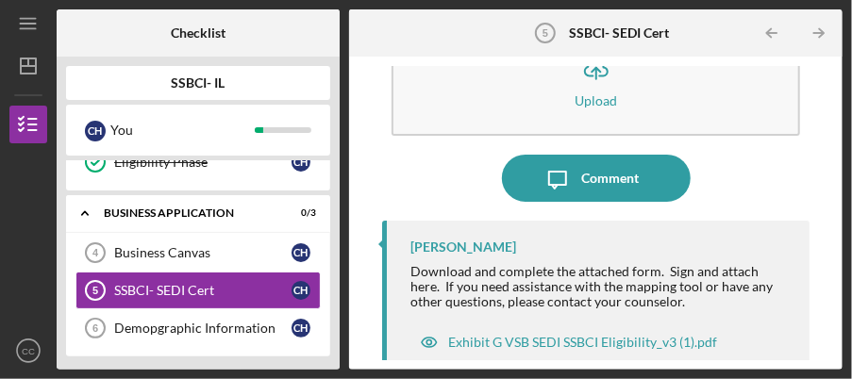
scroll to position [134, 0]
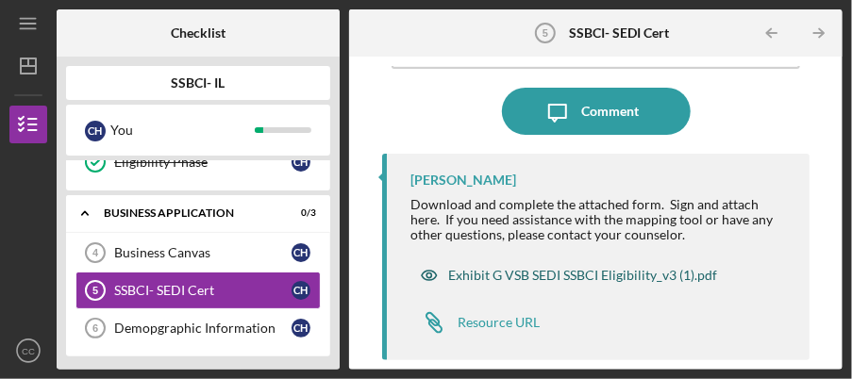
click at [574, 278] on div "Exhibit G VSB SEDI SSBCI Eligibility_v3 (1).pdf" at bounding box center [582, 275] width 269 height 15
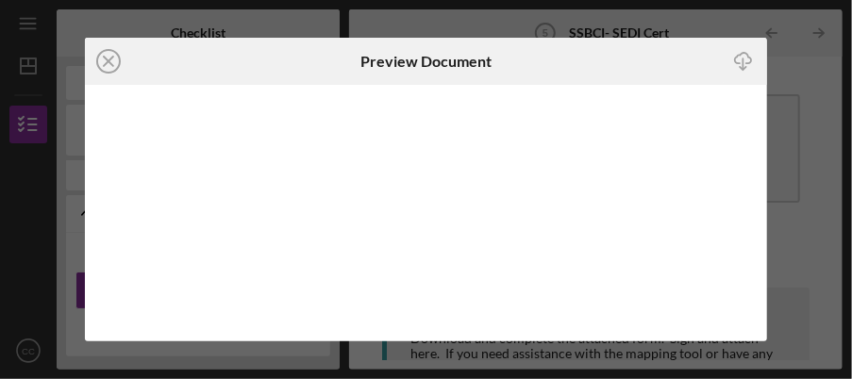
scroll to position [134, 0]
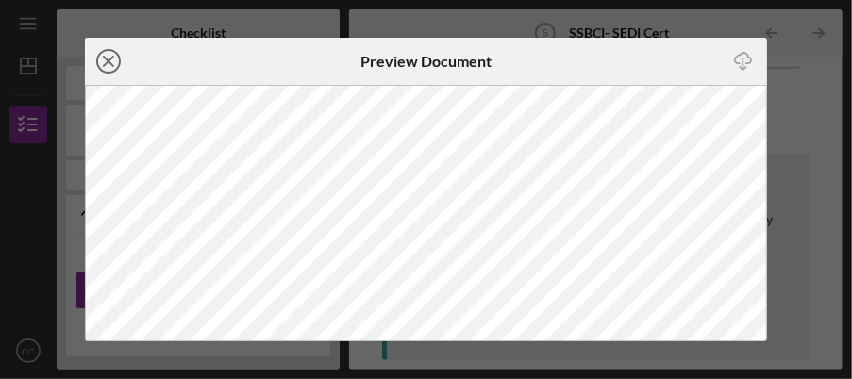
click at [111, 59] on line at bounding box center [108, 61] width 9 height 9
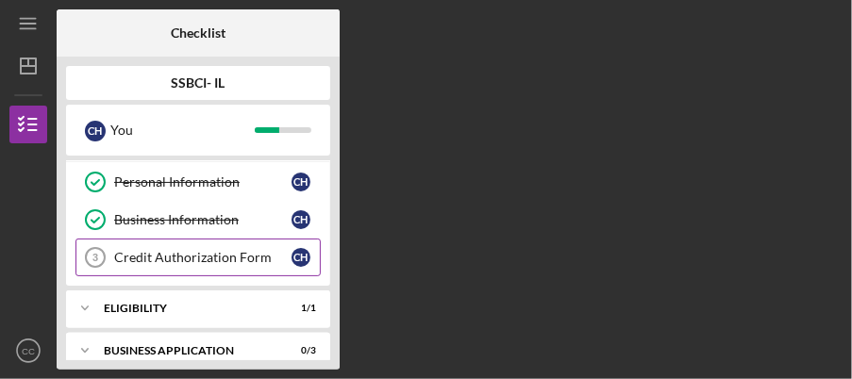
scroll to position [53, 0]
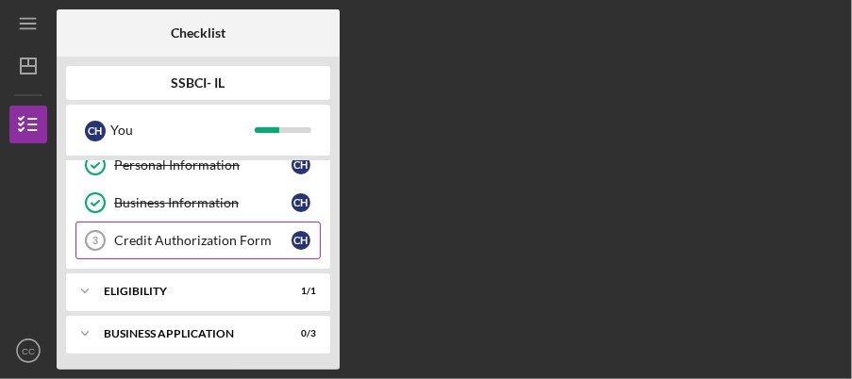
click at [213, 237] on div "Credit Authorization Form" at bounding box center [202, 240] width 177 height 15
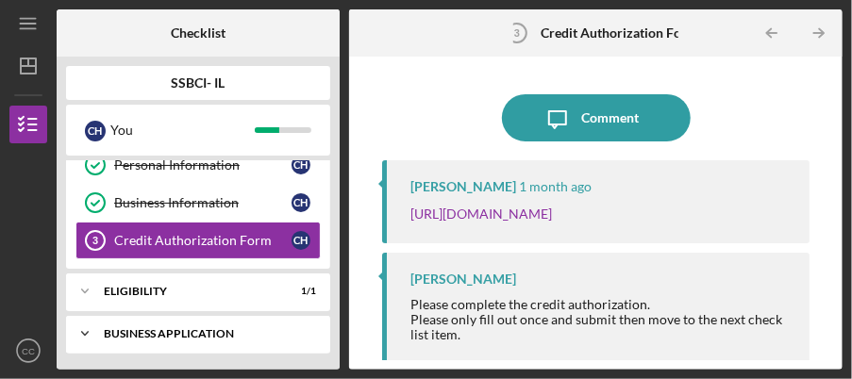
click at [190, 334] on div "Business Application" at bounding box center [205, 334] width 203 height 11
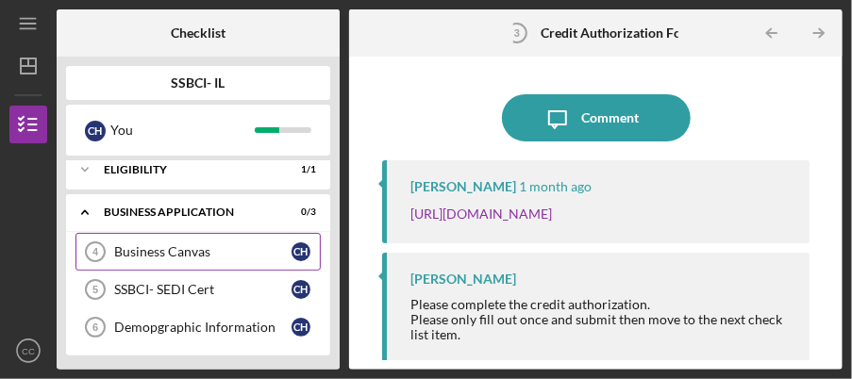
click at [176, 247] on div "Business Canvas" at bounding box center [202, 252] width 177 height 15
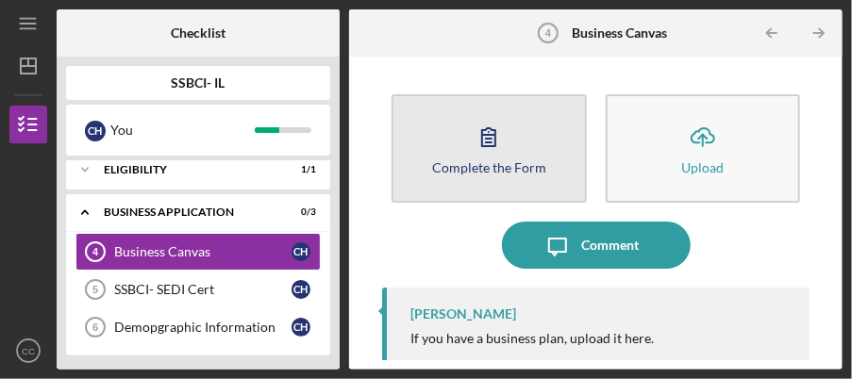
click at [485, 180] on button "Complete the Form Form" at bounding box center [489, 148] width 194 height 109
